Goal: Information Seeking & Learning: Learn about a topic

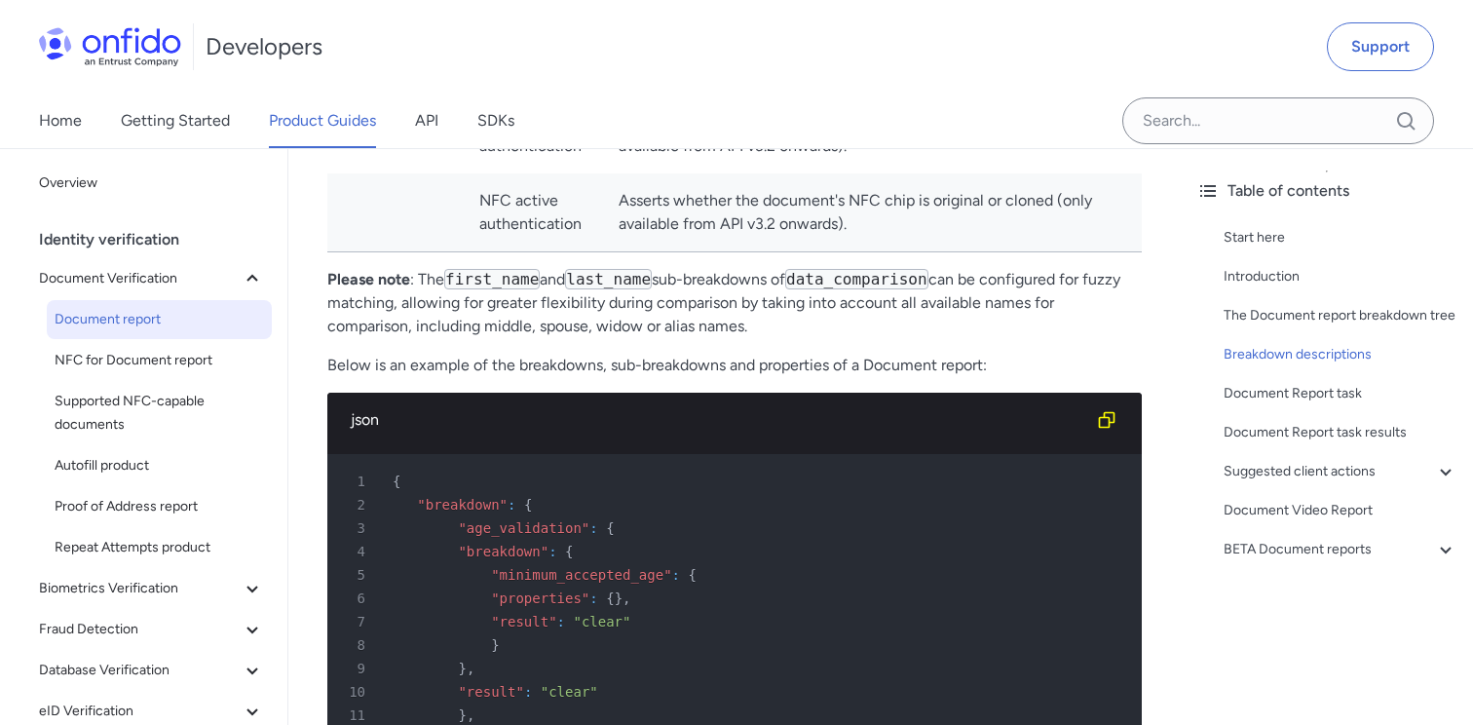
scroll to position [8500, 0]
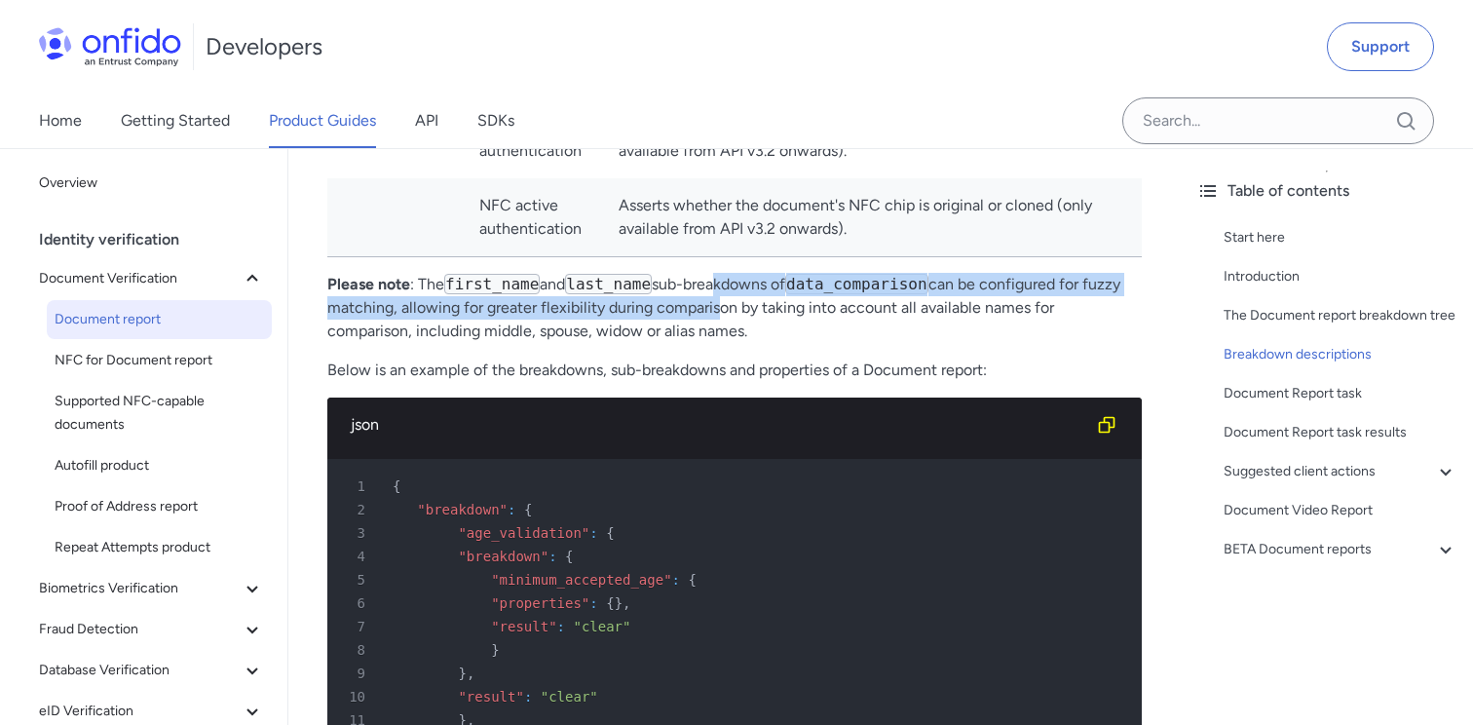
drag, startPoint x: 721, startPoint y: 289, endPoint x: 755, endPoint y: 312, distance: 40.8
click at [755, 312] on p "Please note : The first_name and last_name sub-breakdowns of data_comparison ca…" at bounding box center [734, 308] width 814 height 70
click at [682, 316] on p "Please note : The first_name and last_name sub-breakdowns of data_comparison ca…" at bounding box center [734, 308] width 814 height 70
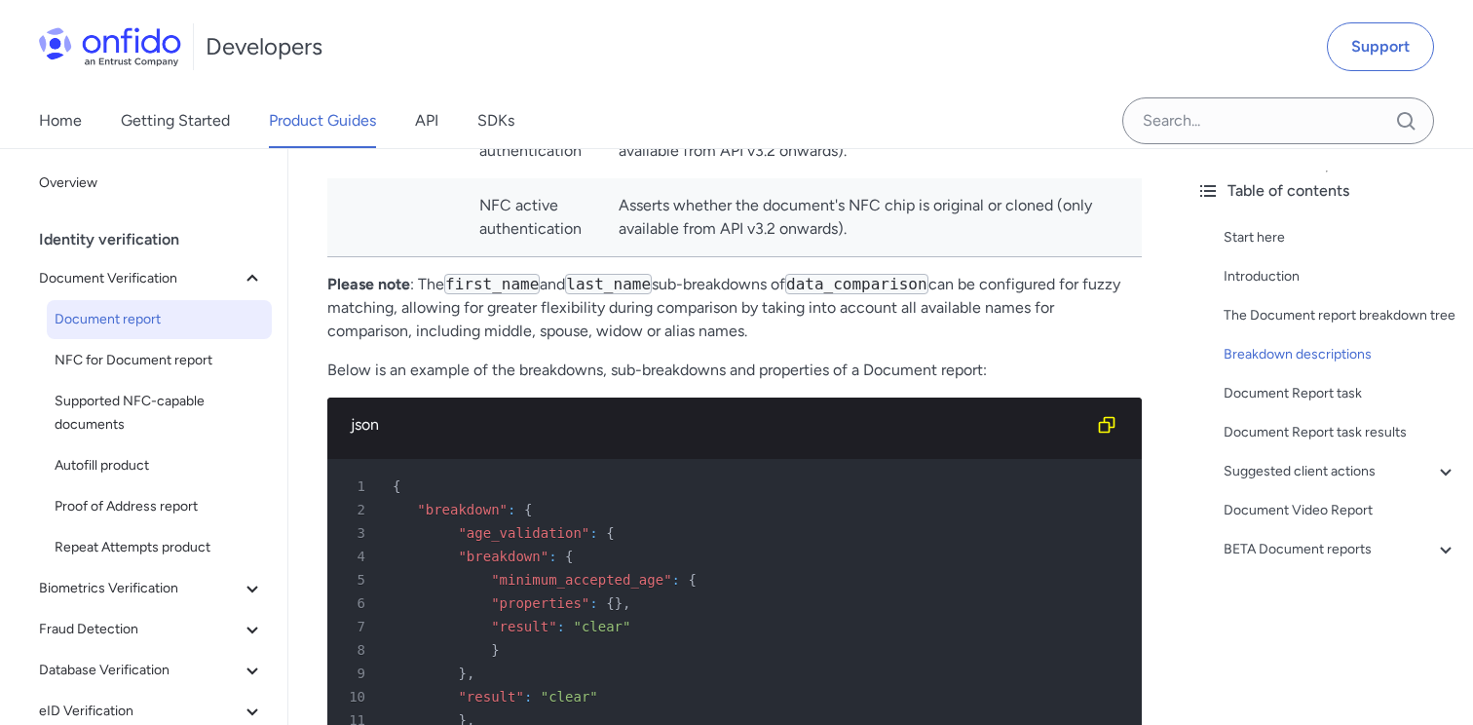
drag, startPoint x: 661, startPoint y: 315, endPoint x: 753, endPoint y: 345, distance: 96.4
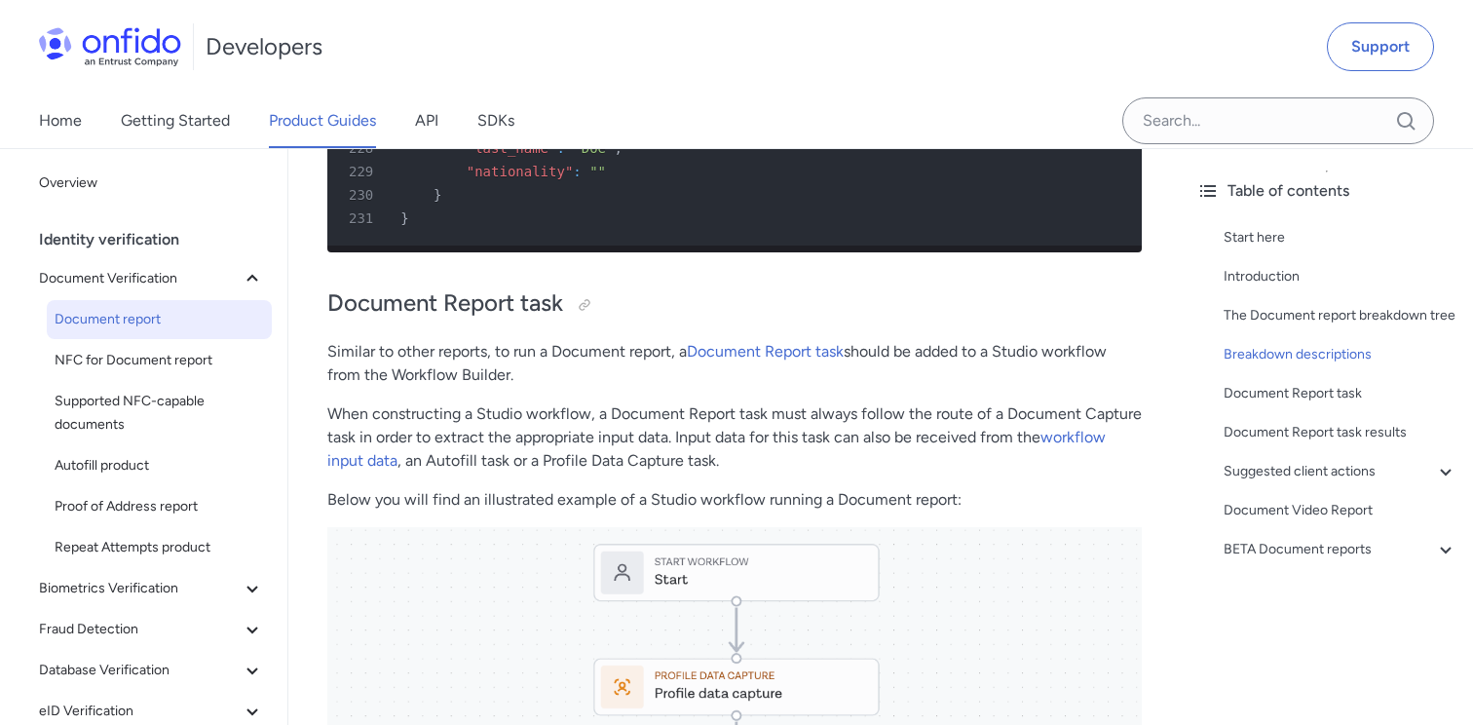
scroll to position [14157, 0]
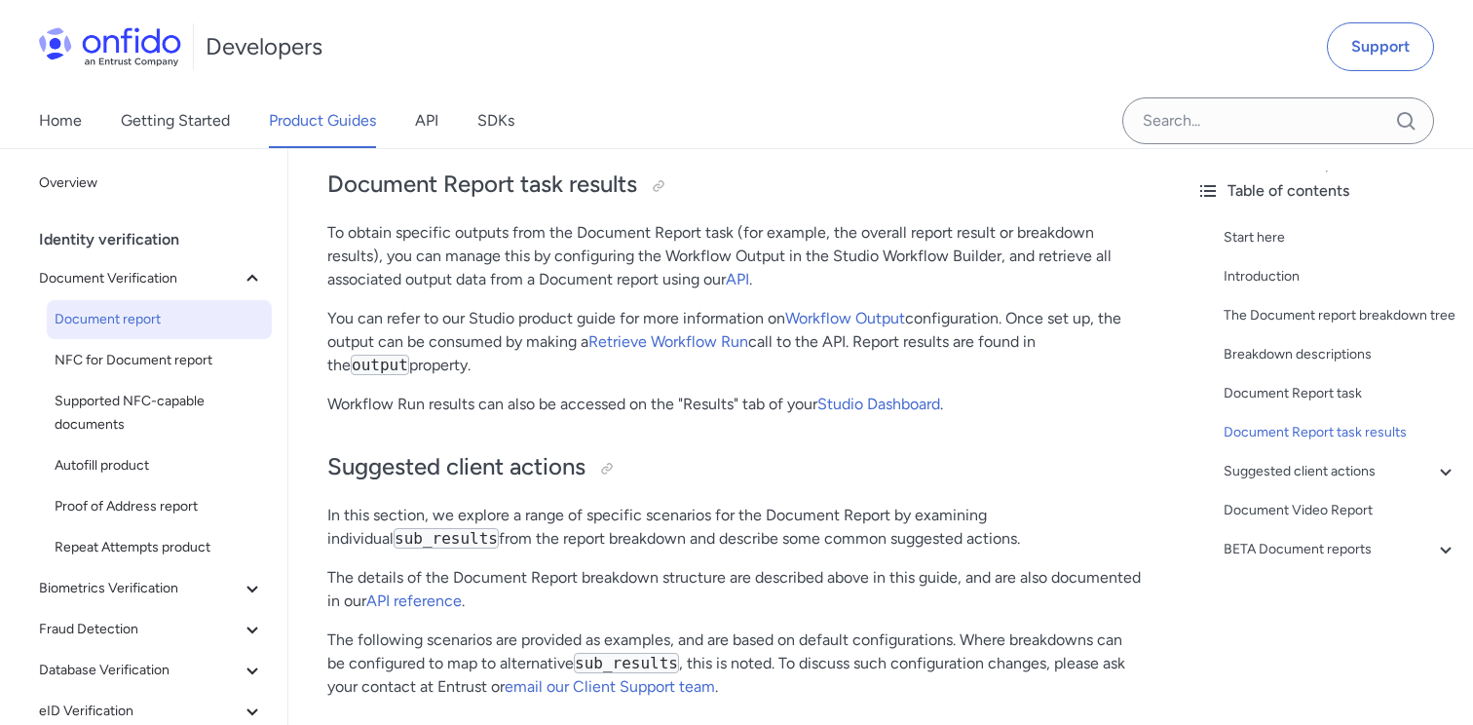
scroll to position [15483, 0]
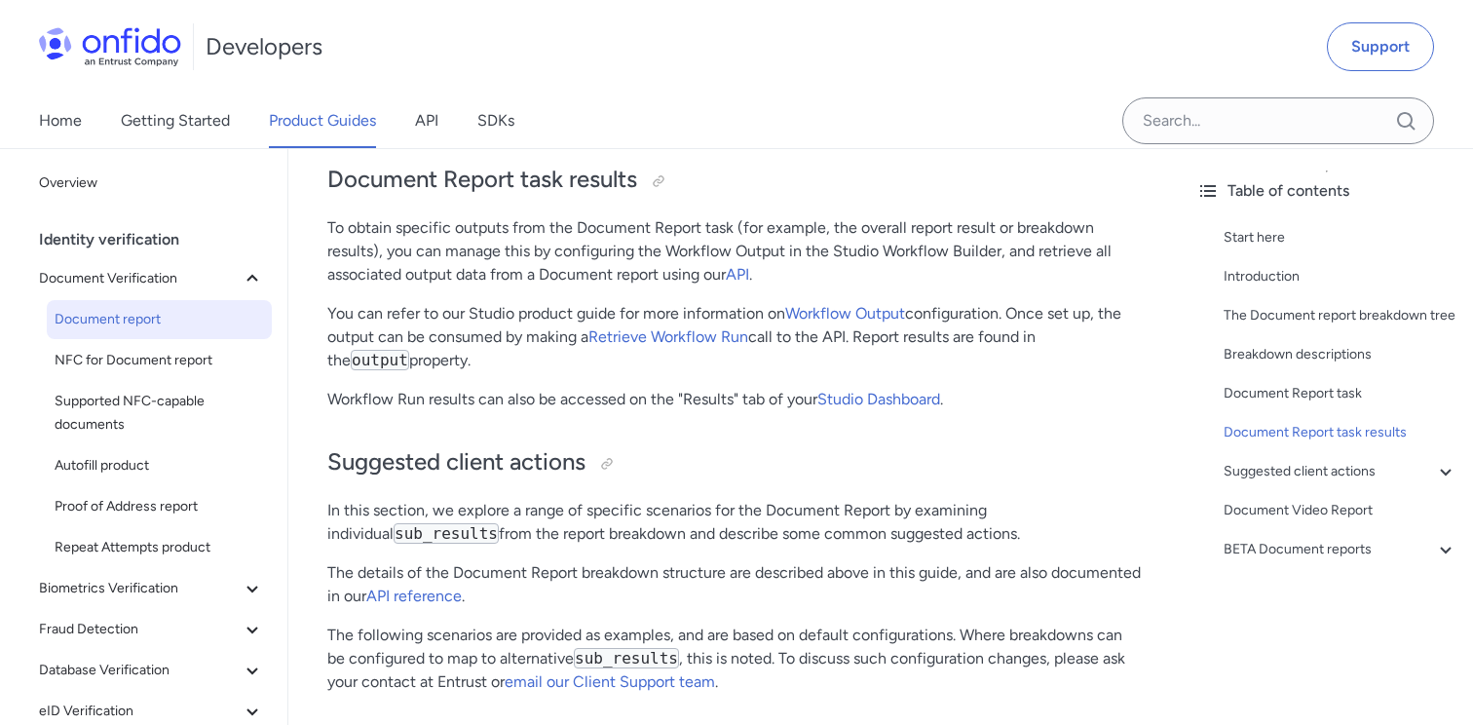
click at [750, 448] on h2 "Suggested client actions" at bounding box center [734, 462] width 814 height 33
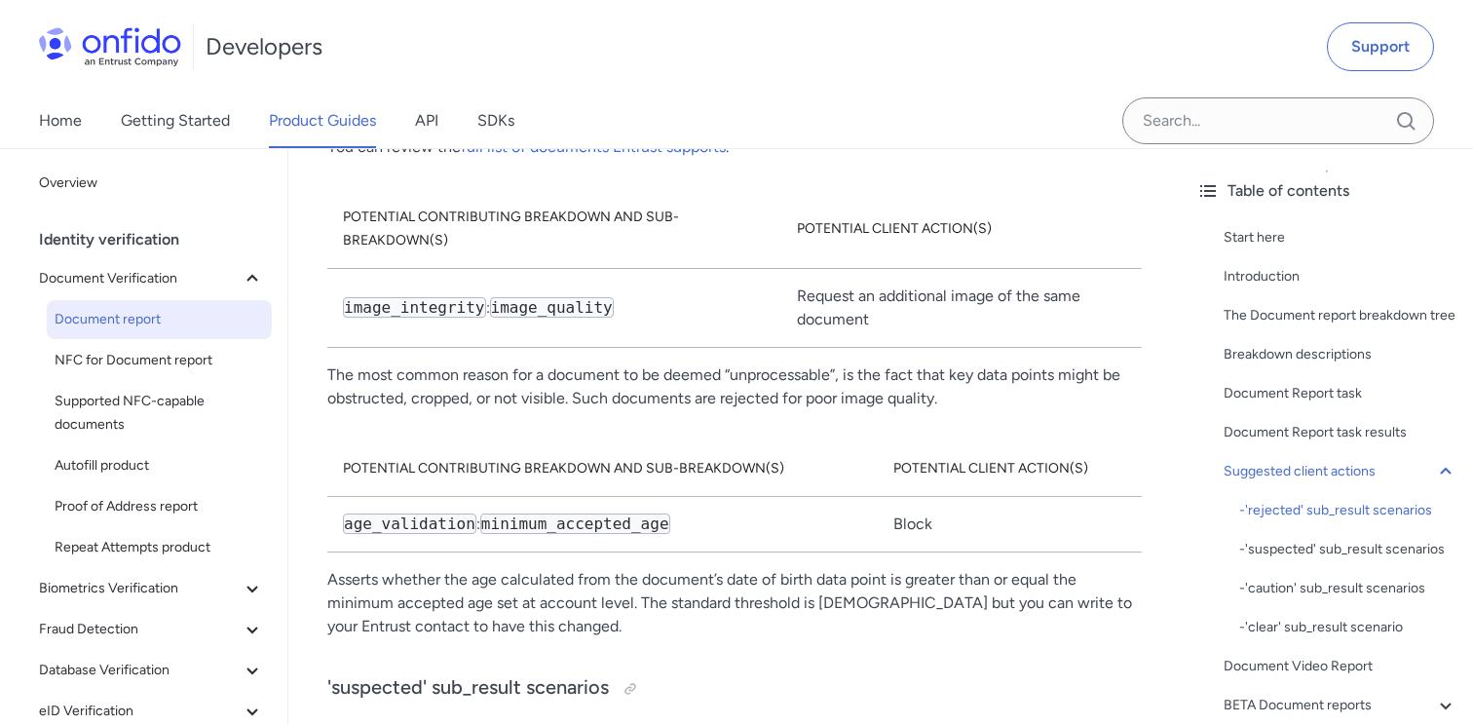
scroll to position [16286, 0]
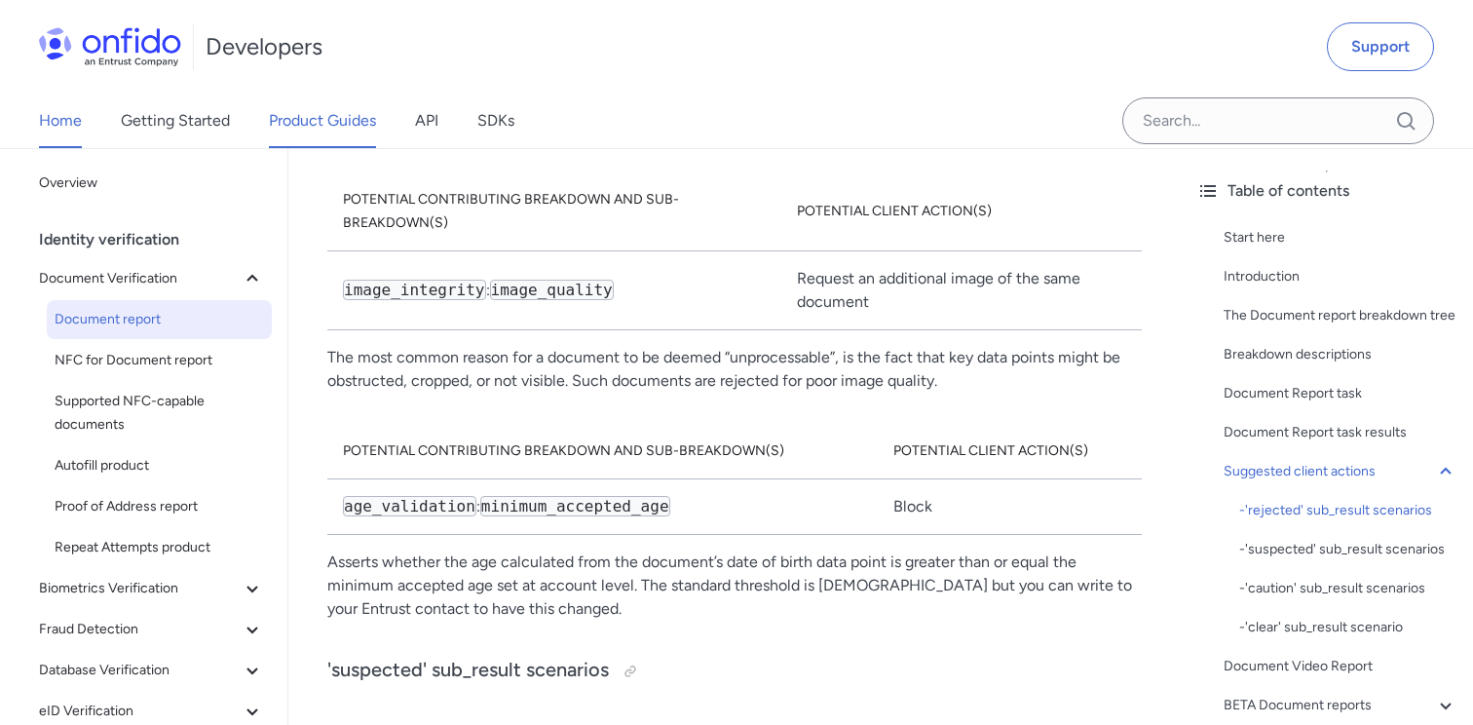
click at [64, 119] on link "Home" at bounding box center [60, 120] width 43 height 55
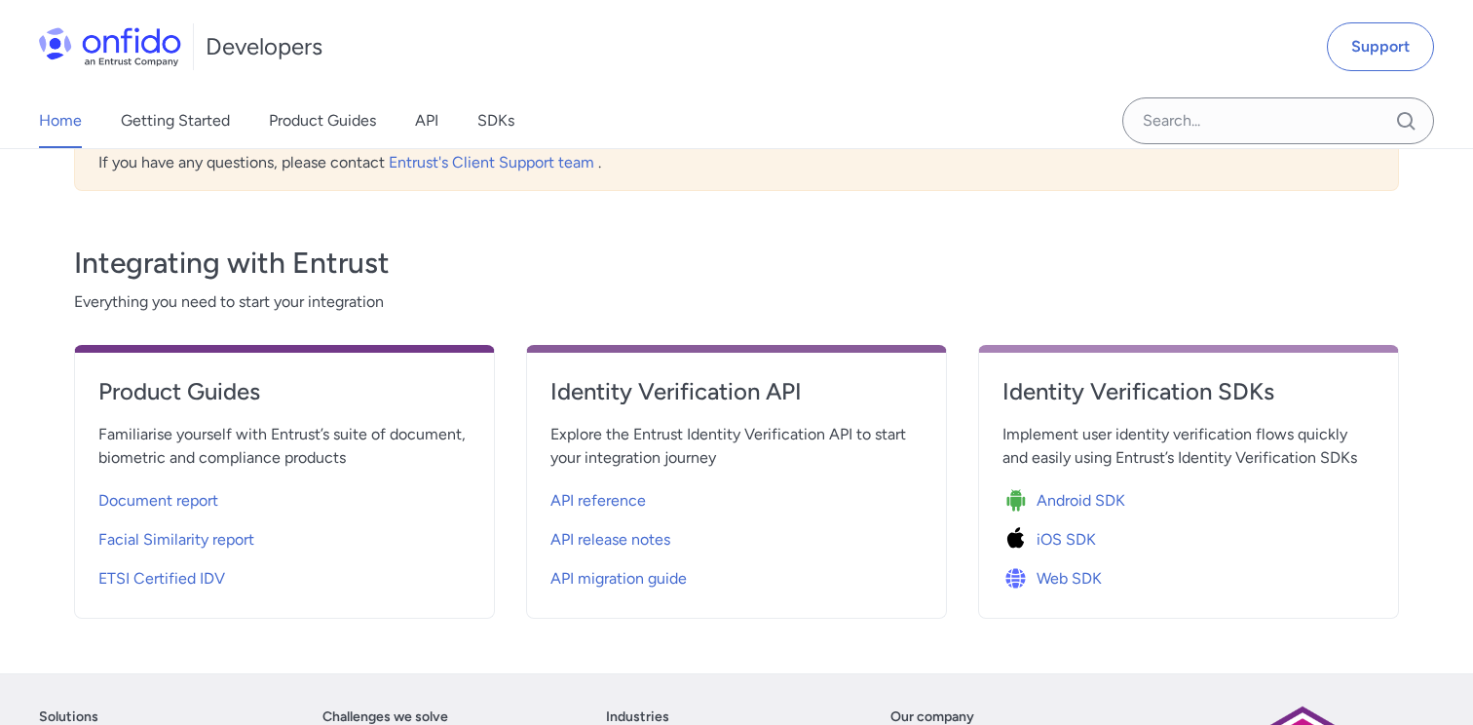
scroll to position [597, 0]
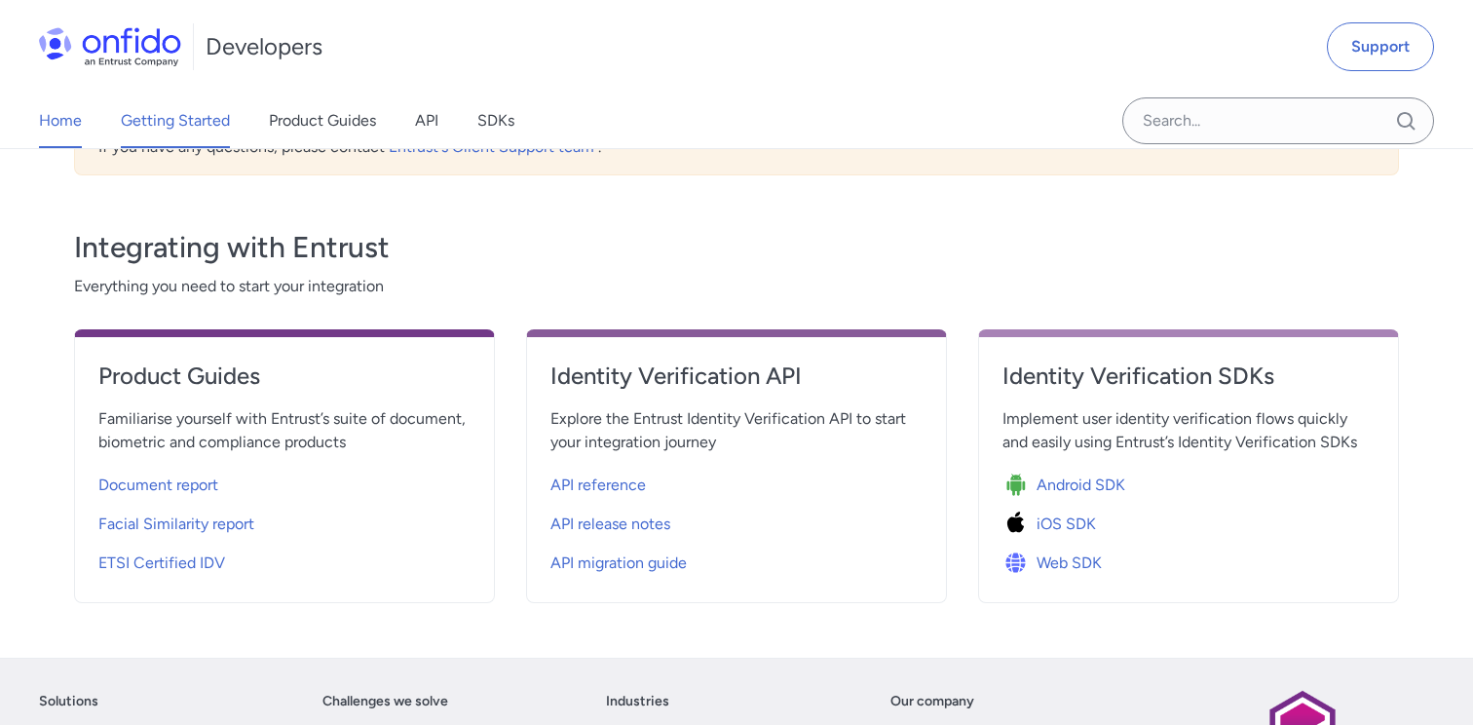
click at [187, 123] on link "Getting Started" at bounding box center [175, 120] width 109 height 55
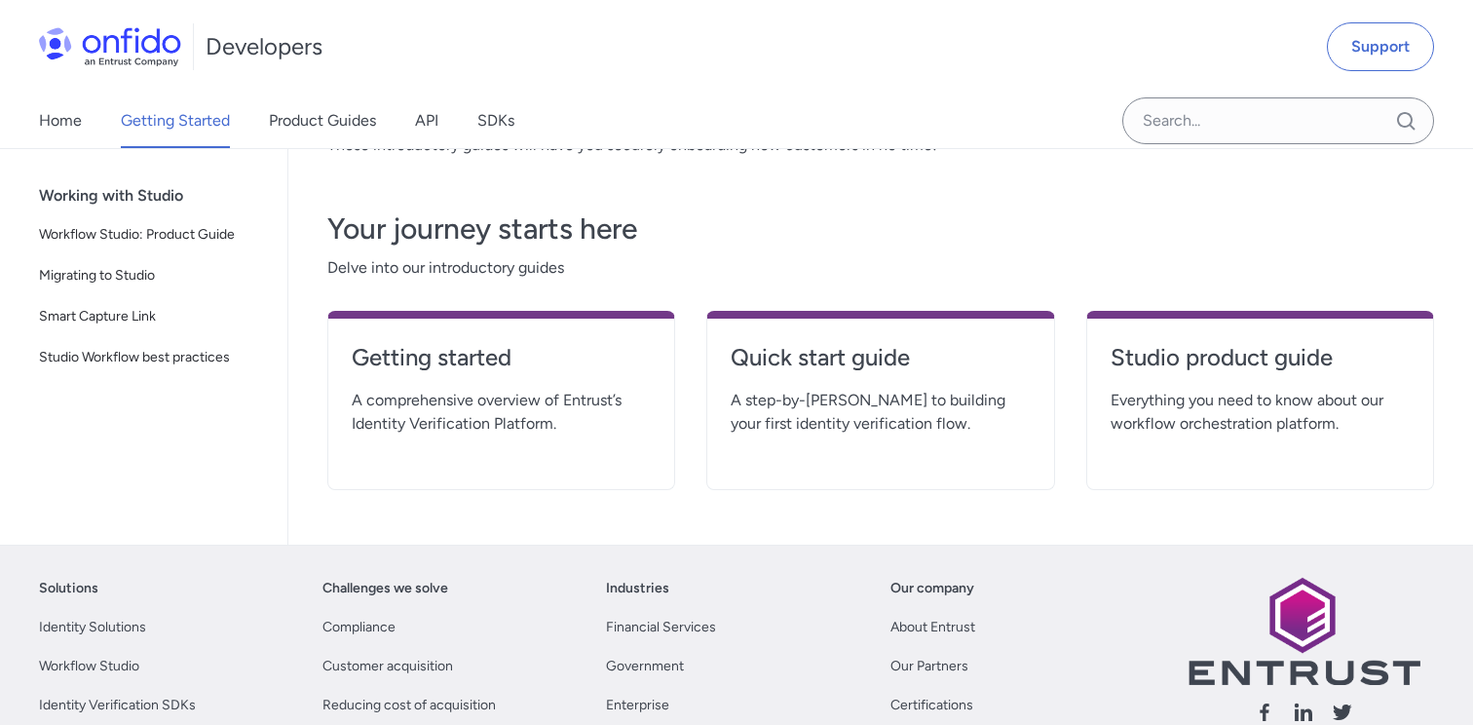
scroll to position [379, 0]
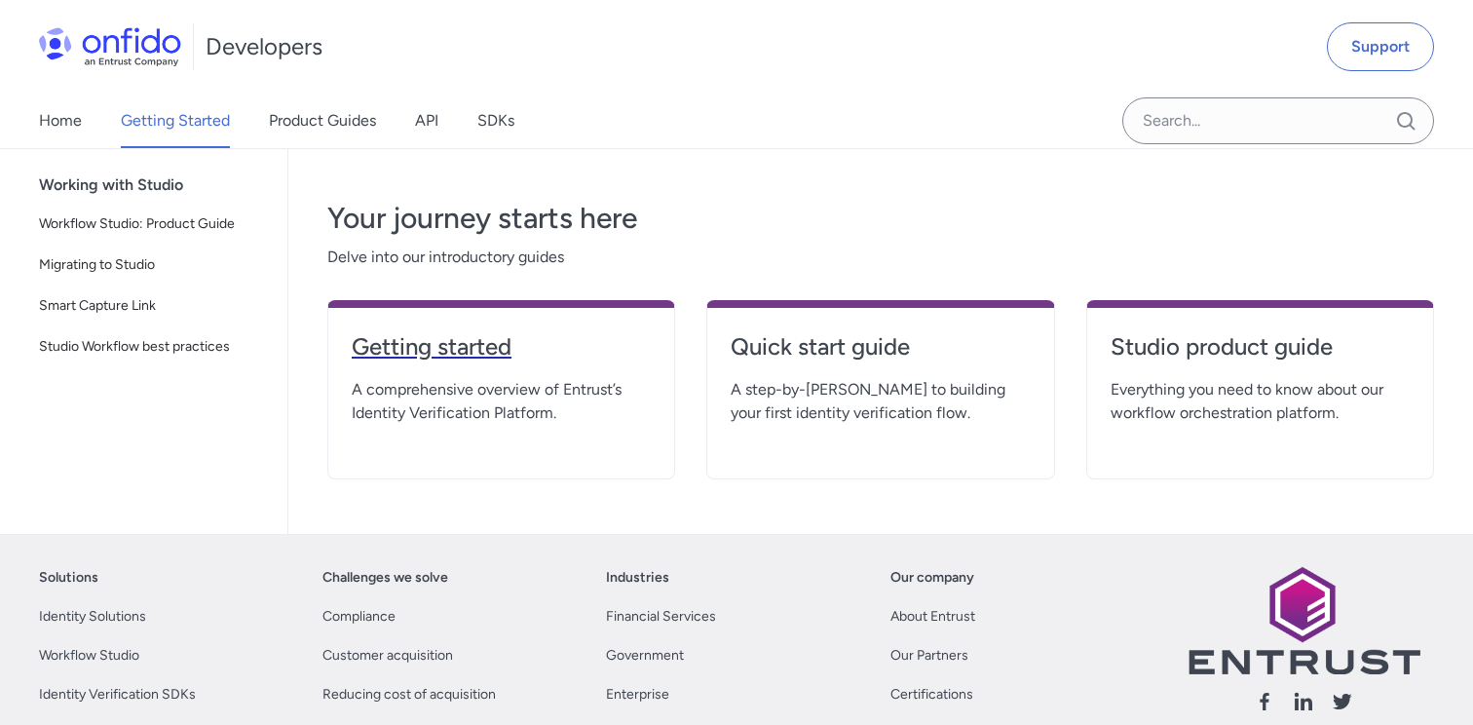
click at [466, 351] on h4 "Getting started" at bounding box center [501, 346] width 299 height 31
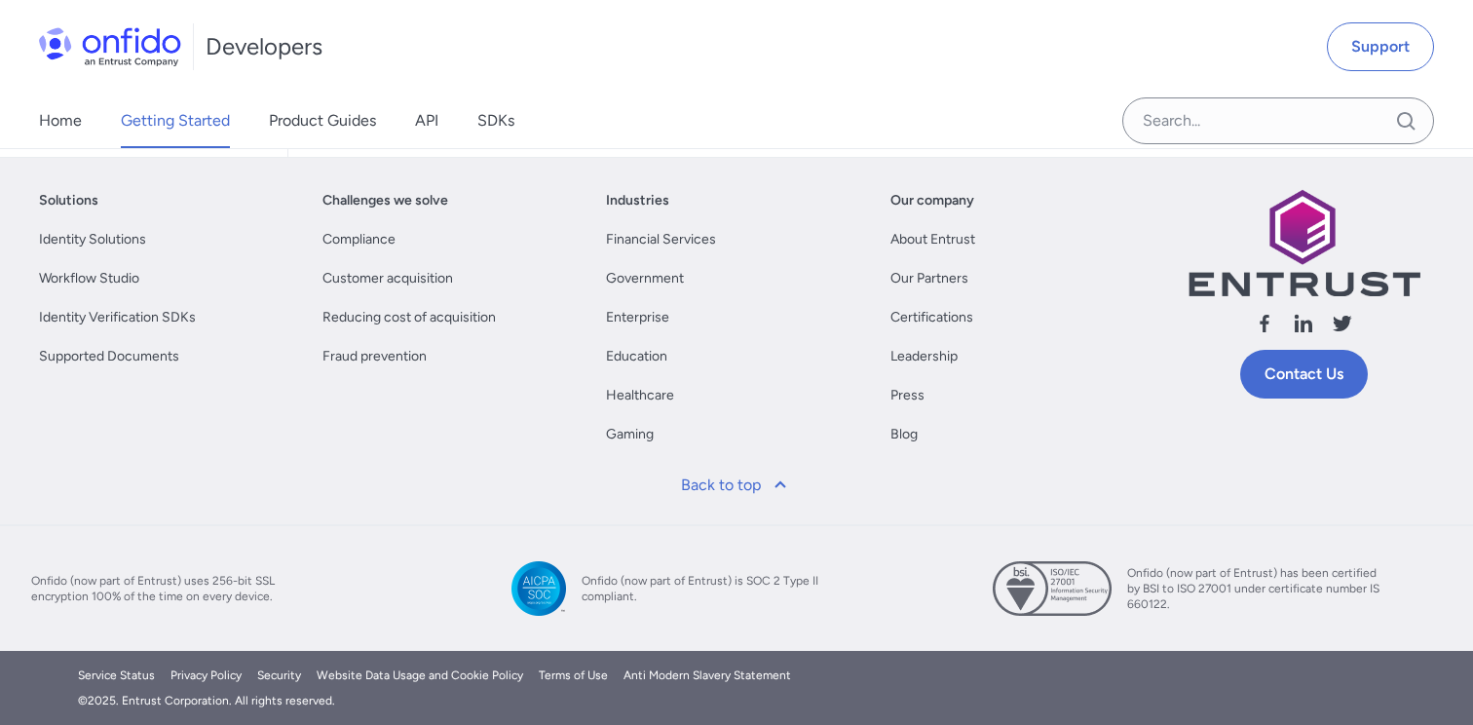
scroll to position [6255, 0]
click at [287, 140] on link "Product Guides" at bounding box center [322, 120] width 107 height 55
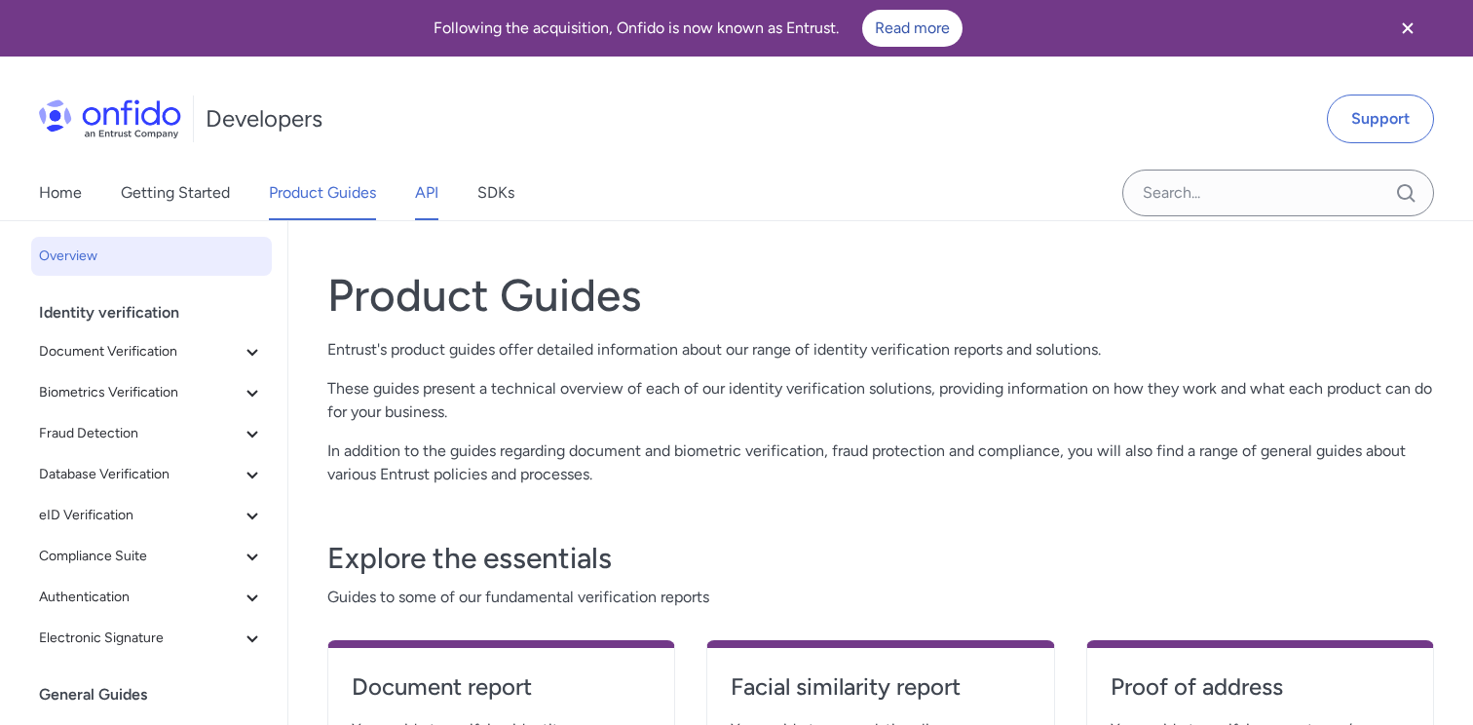
click at [432, 182] on link "API" at bounding box center [426, 193] width 23 height 55
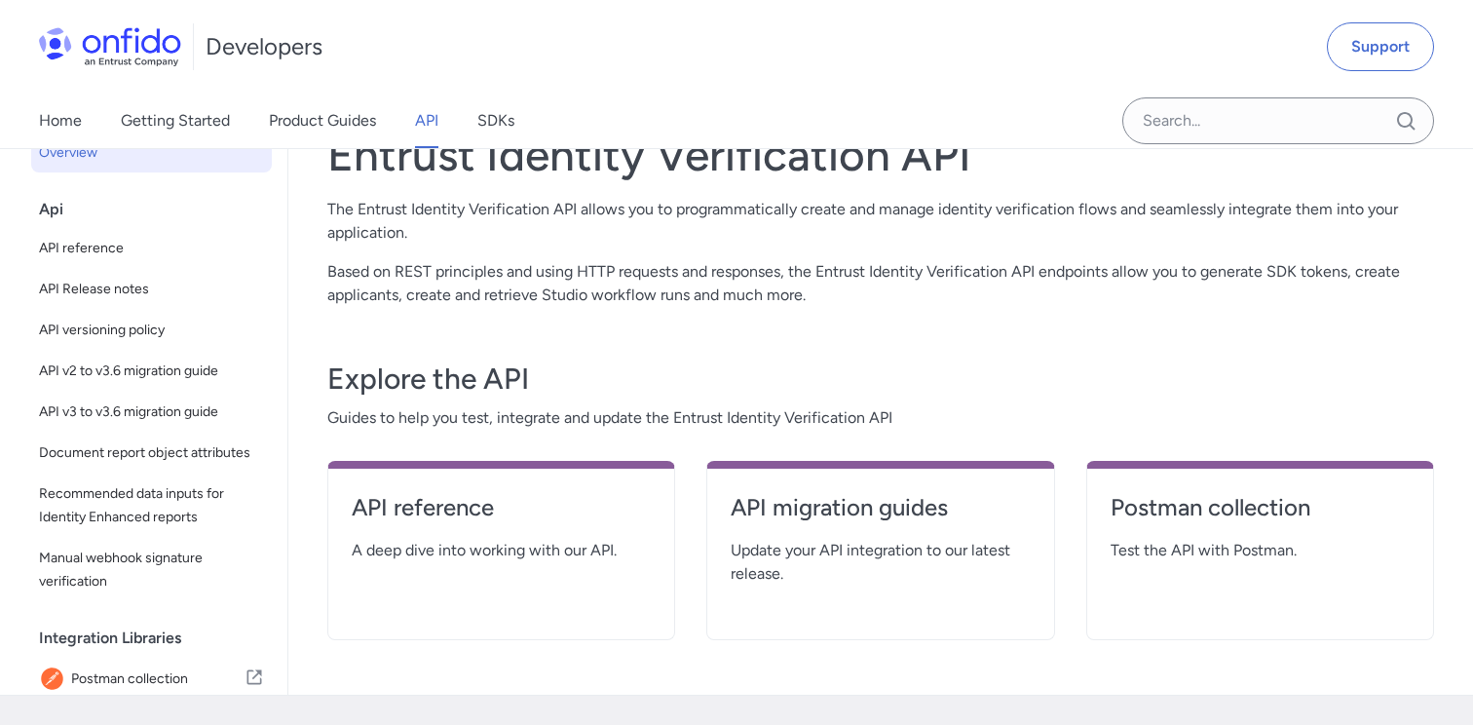
scroll to position [138, 0]
